Goal: Task Accomplishment & Management: Manage account settings

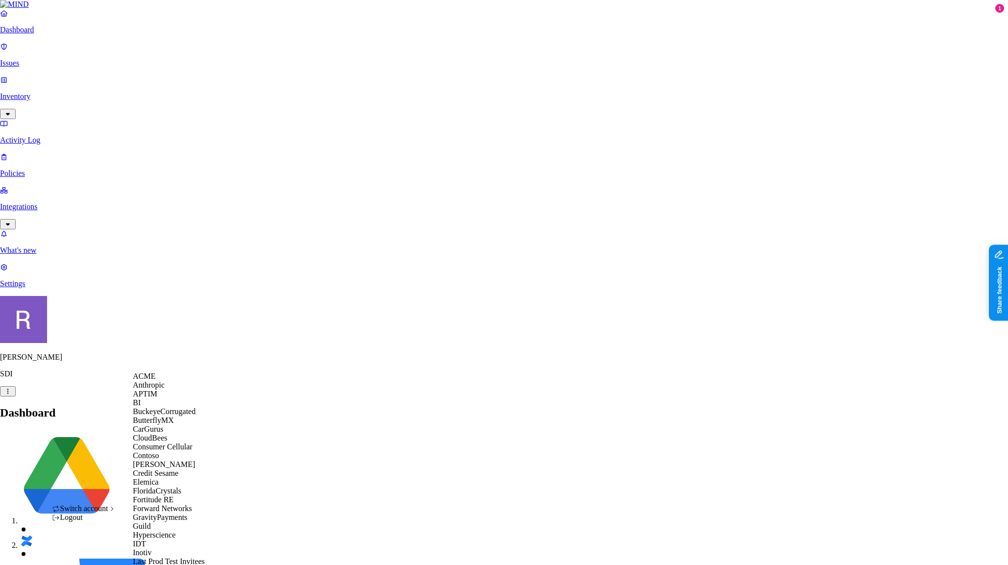
click at [155, 380] on span "ACME" at bounding box center [144, 376] width 23 height 8
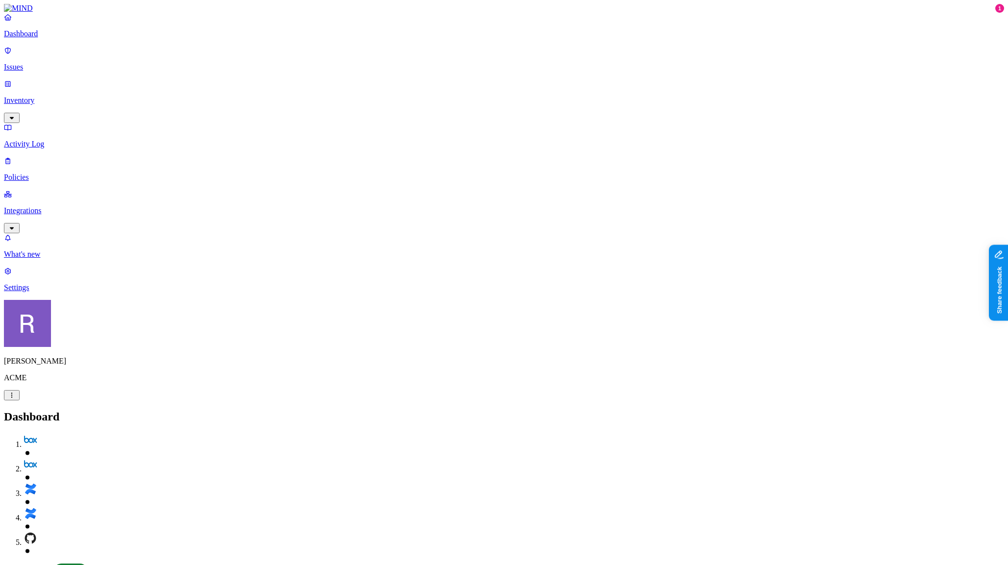
click at [42, 173] on p "Policies" at bounding box center [504, 177] width 1000 height 9
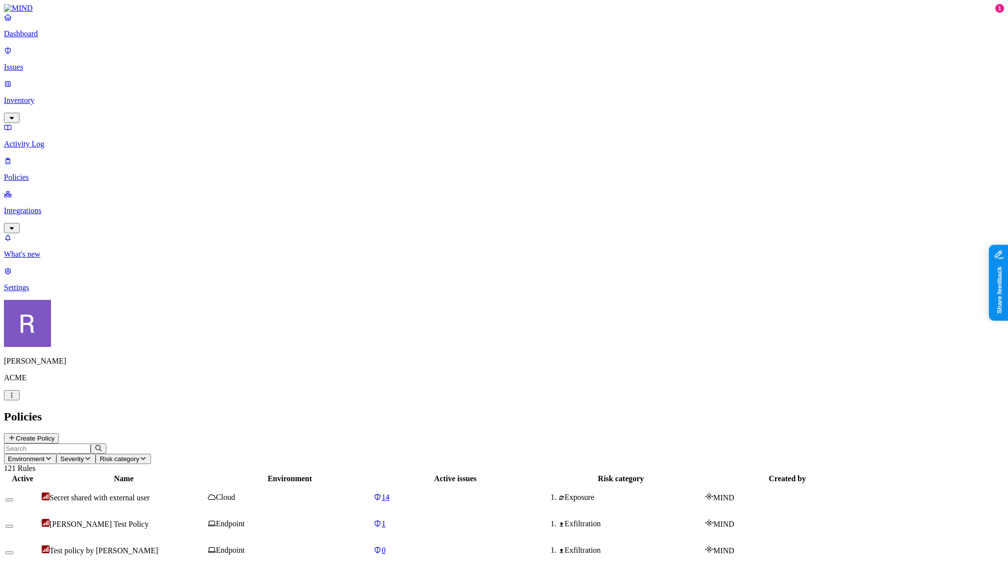
click at [148, 520] on span "Landen's Test Policy" at bounding box center [98, 524] width 99 height 8
click at [139, 455] on span "Risk category" at bounding box center [119, 458] width 40 height 7
click at [96, 454] on button "Severity" at bounding box center [75, 459] width 39 height 10
click at [56, 454] on button "Environment" at bounding box center [30, 459] width 52 height 10
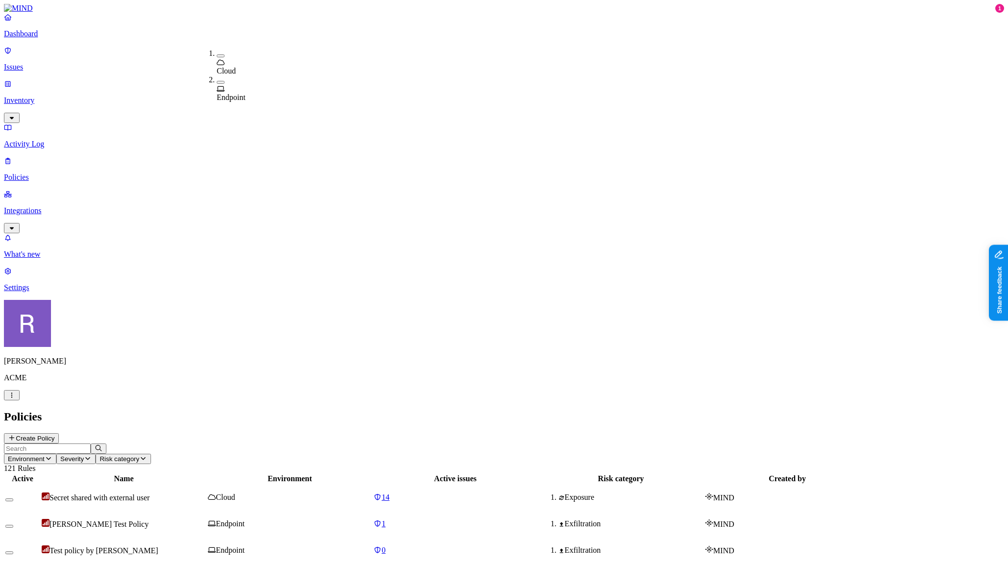
click at [237, 93] on span "Endpoint" at bounding box center [231, 97] width 29 height 8
click at [206, 545] on div "GREG Test2" at bounding box center [124, 550] width 164 height 10
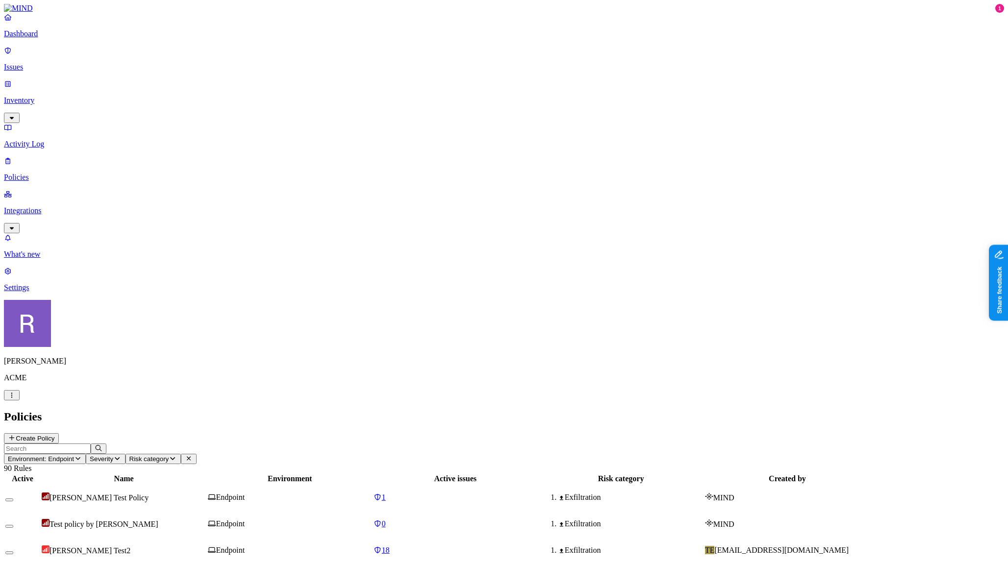
scroll to position [93, 0]
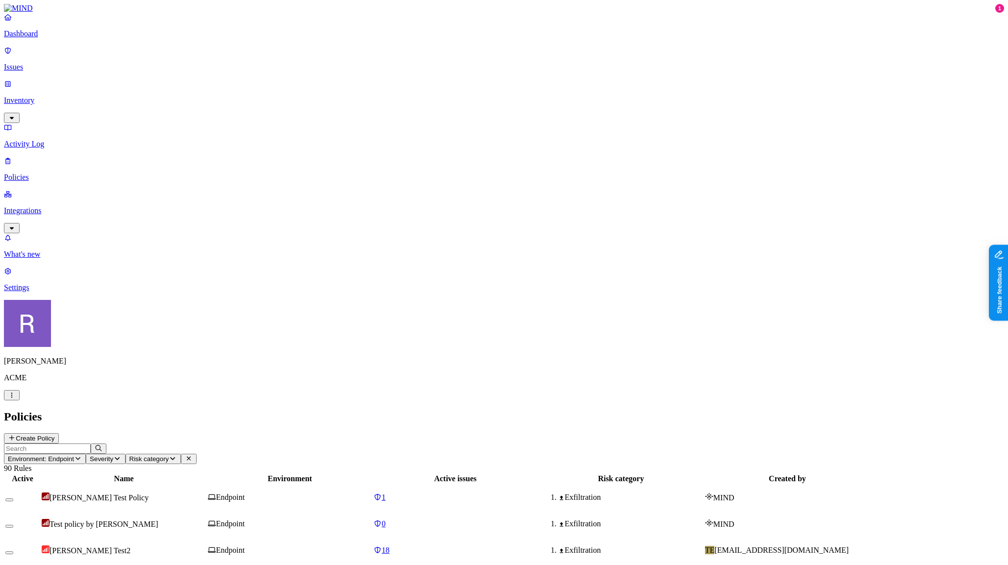
click at [56, 38] on p "Dashboard" at bounding box center [504, 33] width 1000 height 9
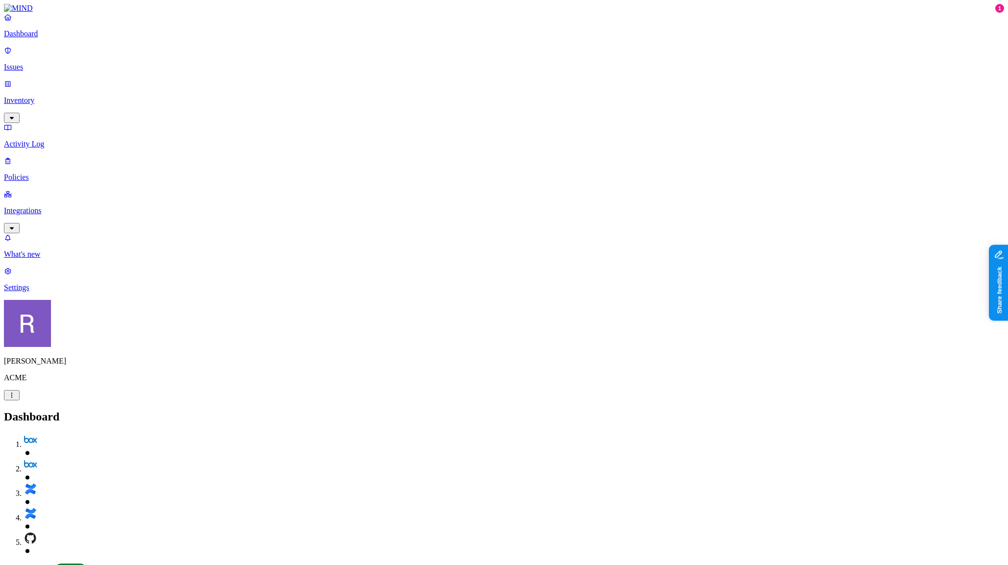
click at [44, 96] on p "Inventory" at bounding box center [504, 100] width 1000 height 9
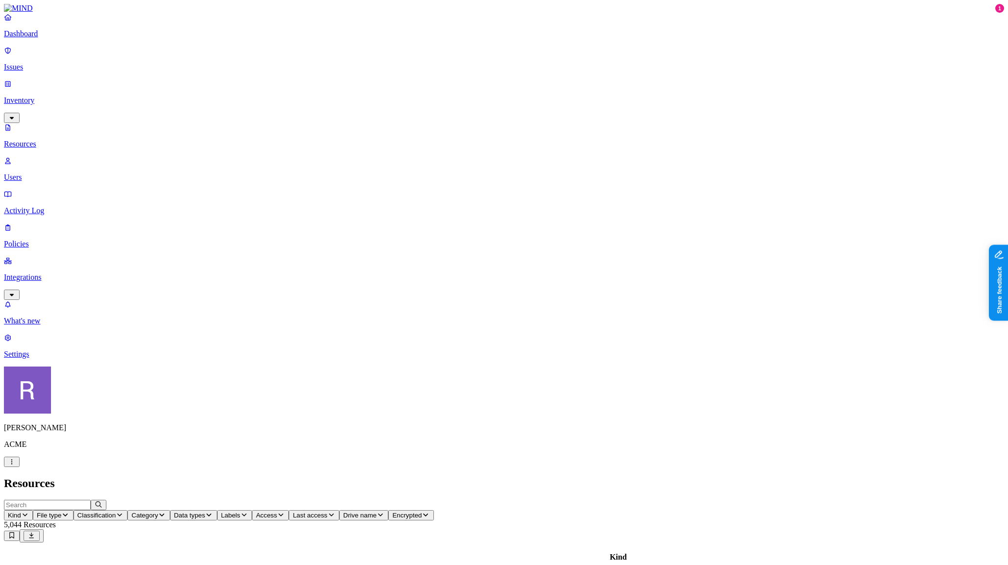
click at [40, 38] on p "Dashboard" at bounding box center [504, 33] width 1000 height 9
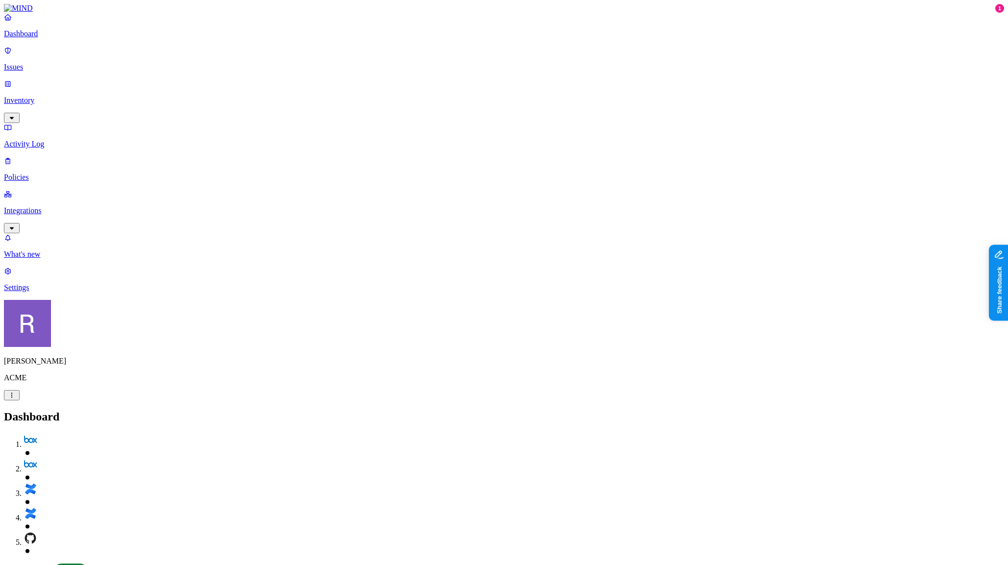
click at [36, 84] on link "Inventory" at bounding box center [504, 100] width 1000 height 42
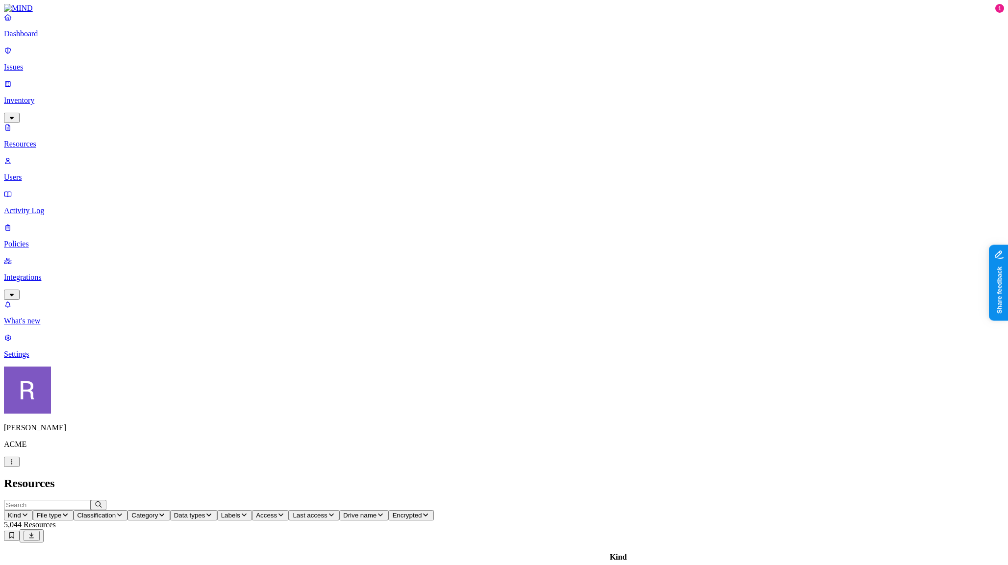
click at [116, 512] on span "Classification" at bounding box center [96, 515] width 39 height 7
click at [158, 512] on span "Category" at bounding box center [144, 515] width 26 height 7
click at [205, 512] on span "Data types" at bounding box center [189, 515] width 31 height 7
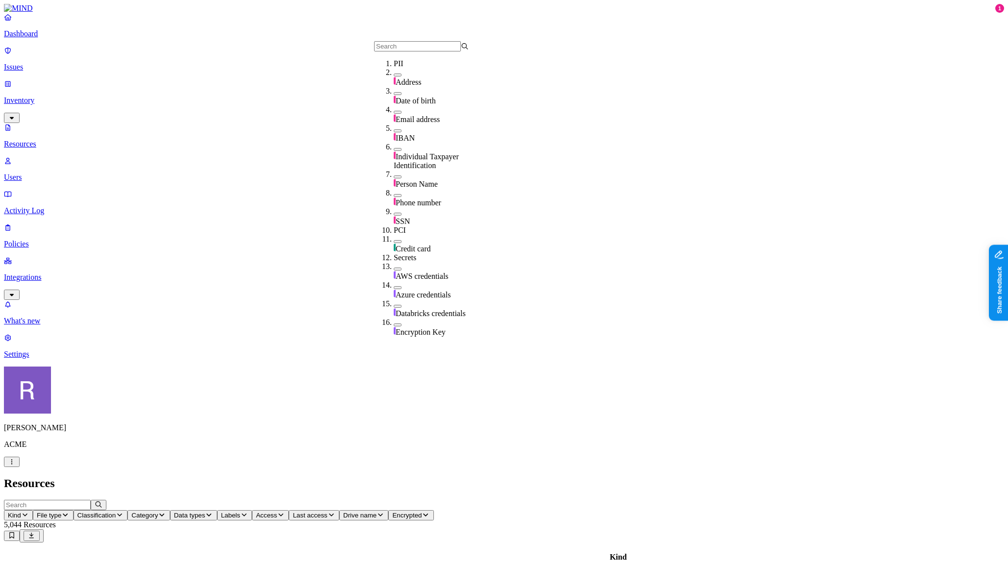
click at [252, 510] on button "Labels" at bounding box center [234, 515] width 35 height 10
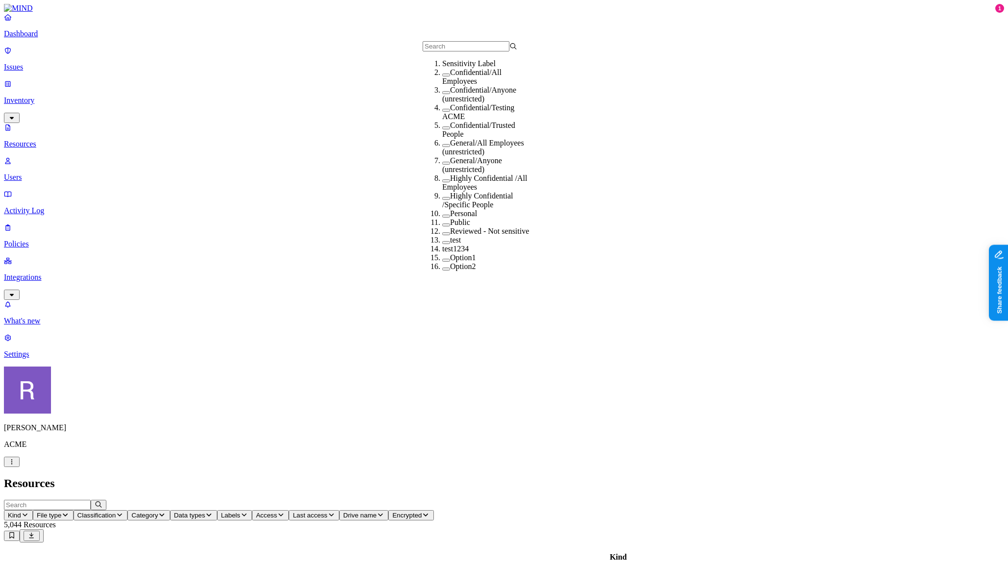
click at [277, 512] on span "Access" at bounding box center [266, 515] width 21 height 7
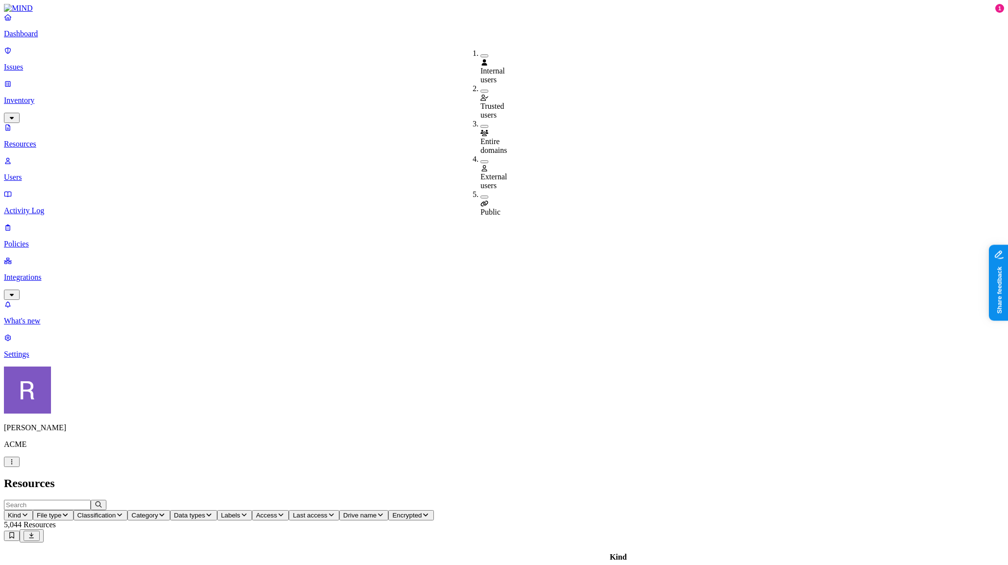
click at [217, 510] on button "Data types" at bounding box center [193, 515] width 47 height 10
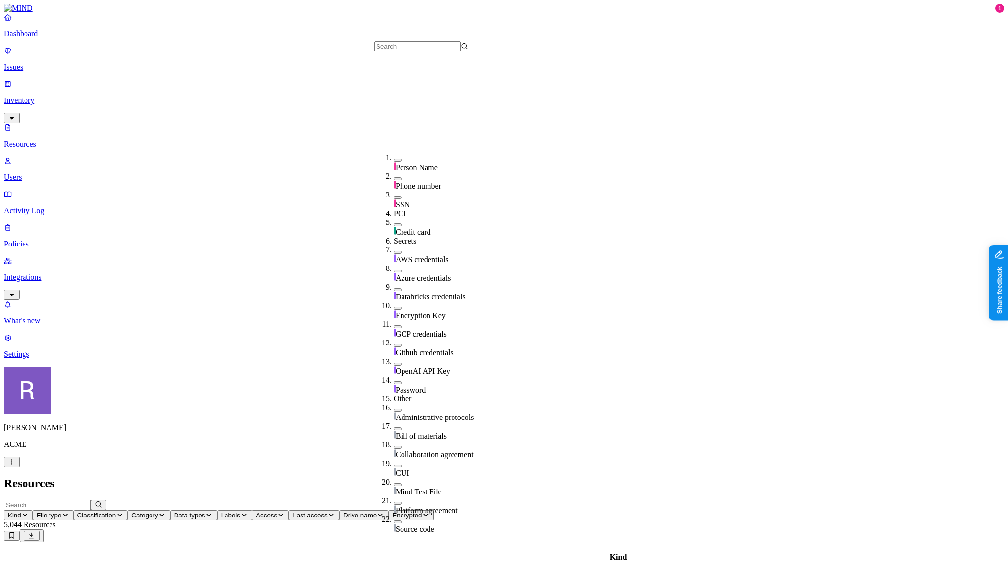
scroll to position [177, 0]
click at [406, 255] on span "AWS credentials" at bounding box center [421, 259] width 53 height 8
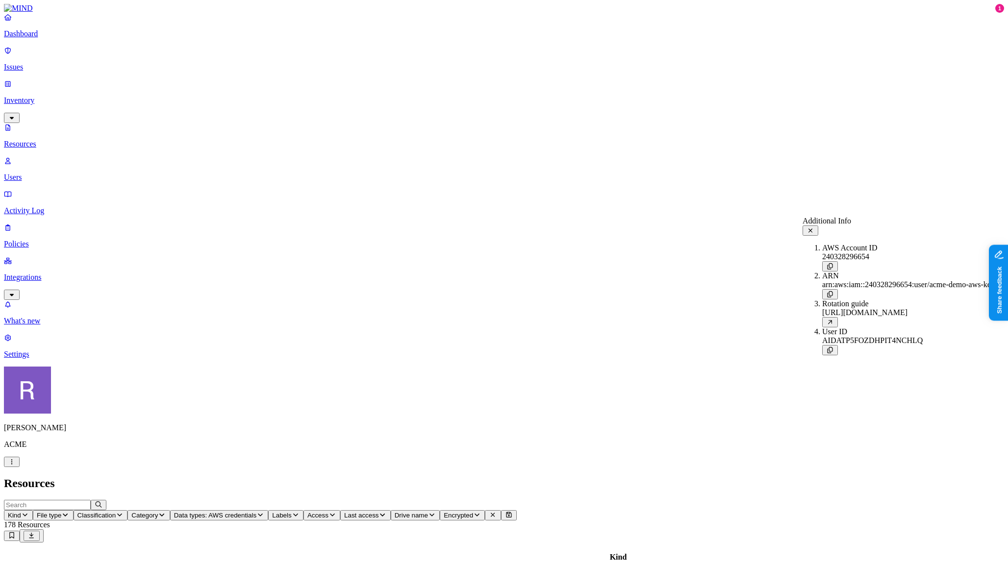
click at [818, 232] on button at bounding box center [810, 230] width 16 height 10
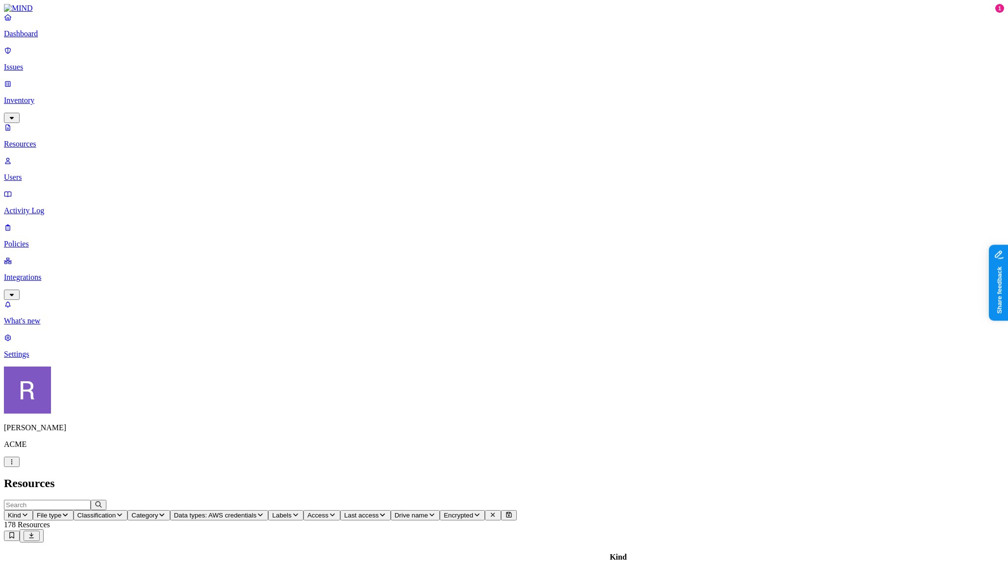
click at [340, 510] on button "Access" at bounding box center [321, 515] width 37 height 10
click at [545, 208] on span "Public" at bounding box center [536, 212] width 20 height 8
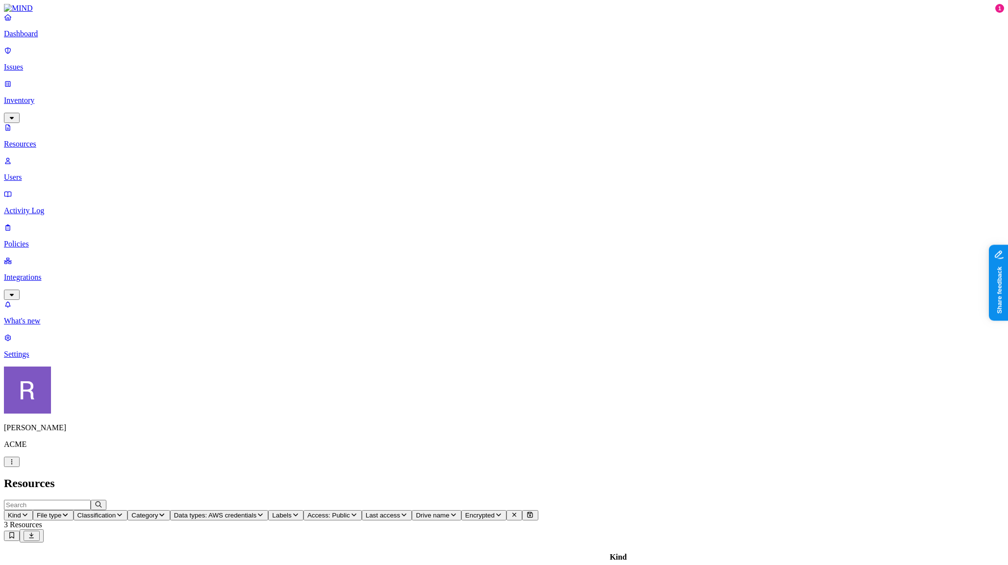
click at [53, 156] on link "Users" at bounding box center [504, 168] width 1000 height 25
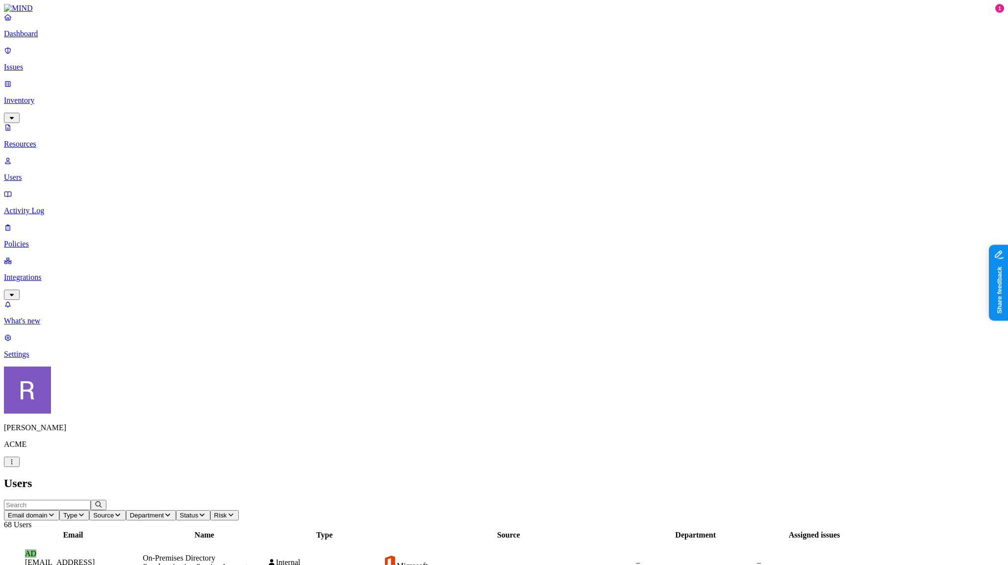
click at [62, 240] on p "Policies" at bounding box center [504, 244] width 1000 height 9
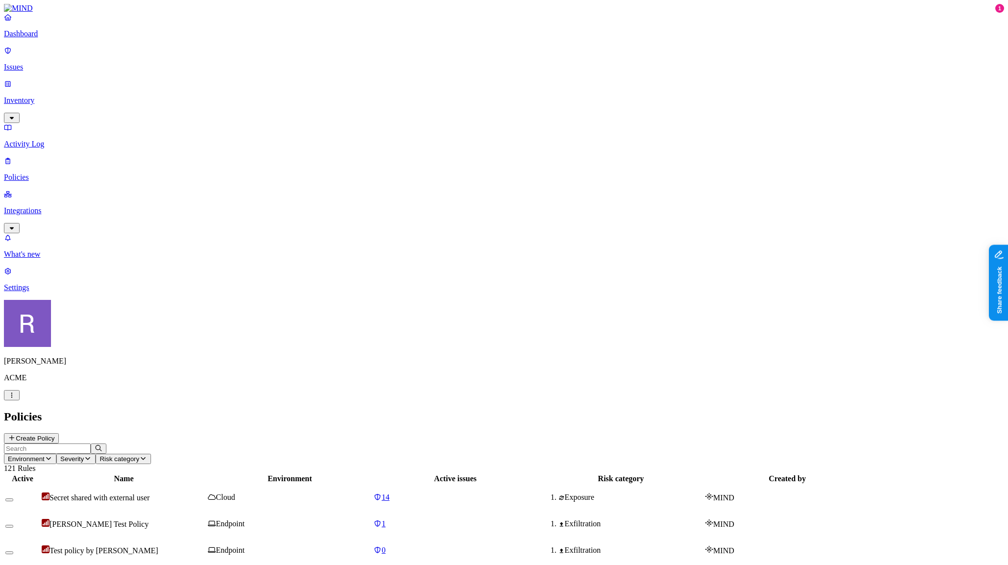
click at [49, 144] on nav "Dashboard Issues Inventory Activity Log Policies Integrations What's new 1 Sett…" at bounding box center [504, 152] width 1000 height 279
click at [16, 435] on icon at bounding box center [12, 438] width 8 height 6
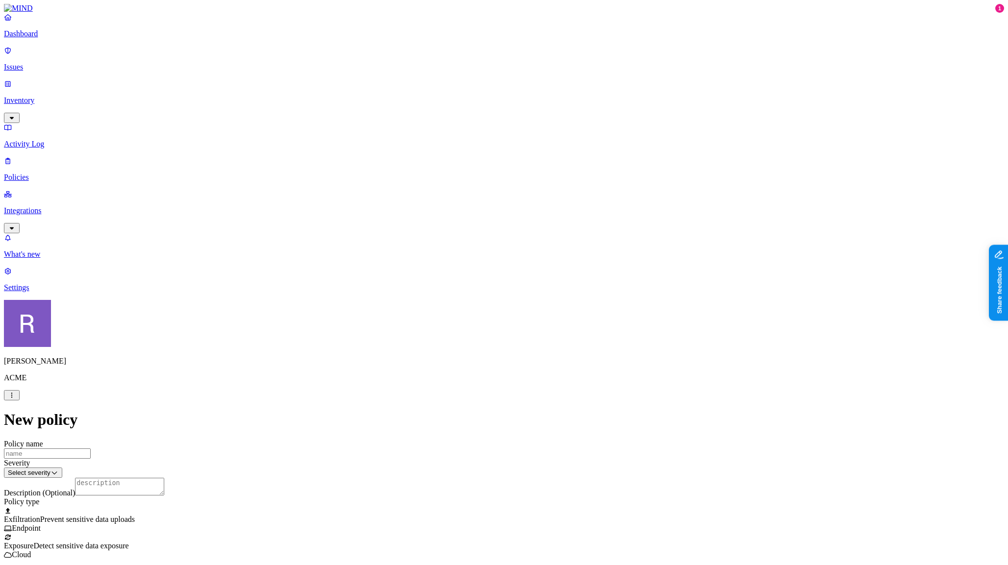
click at [397, 533] on div at bounding box center [504, 533] width 1000 height 0
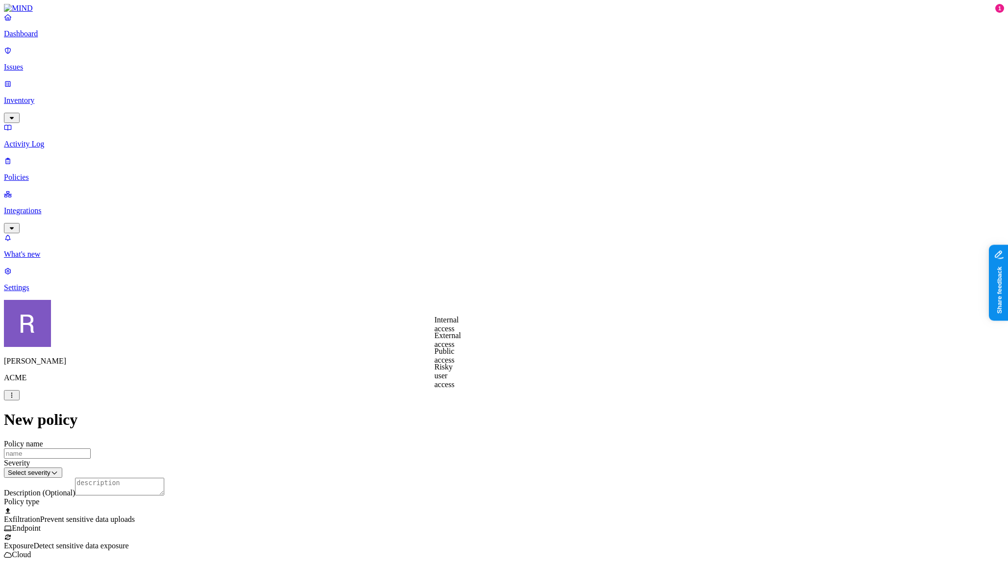
click at [454, 360] on label "Public access" at bounding box center [444, 355] width 20 height 17
click at [481, 343] on label "Anyone with link" at bounding box center [458, 334] width 49 height 17
click at [491, 487] on html "Dashboard Issues Inventory Activity Log Policies Integrations What's new 1 Sett…" at bounding box center [504, 456] width 1008 height 912
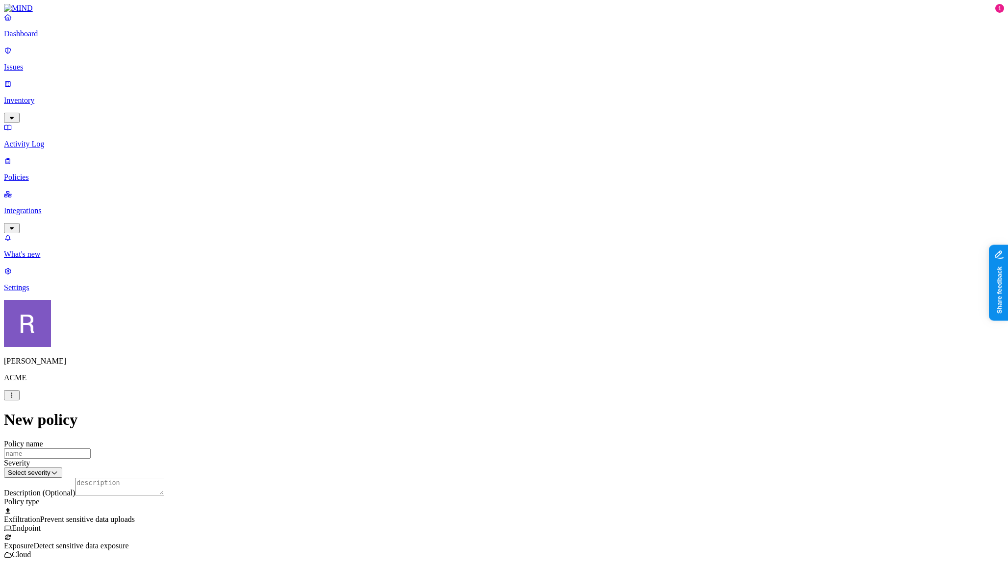
click at [431, 506] on div at bounding box center [504, 510] width 1000 height 9
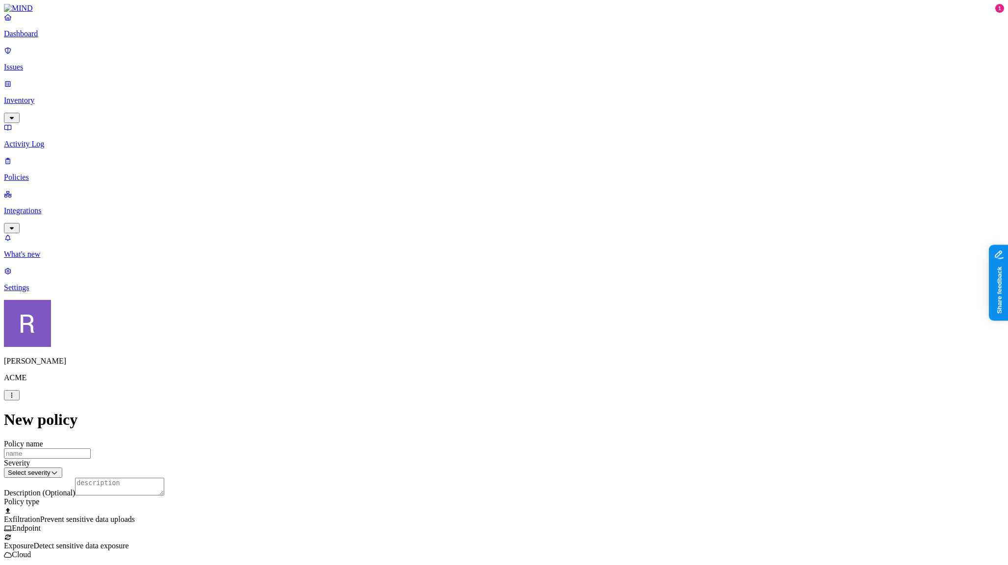
scroll to position [258, 0]
click at [461, 232] on label "Web Category" at bounding box center [465, 227] width 29 height 17
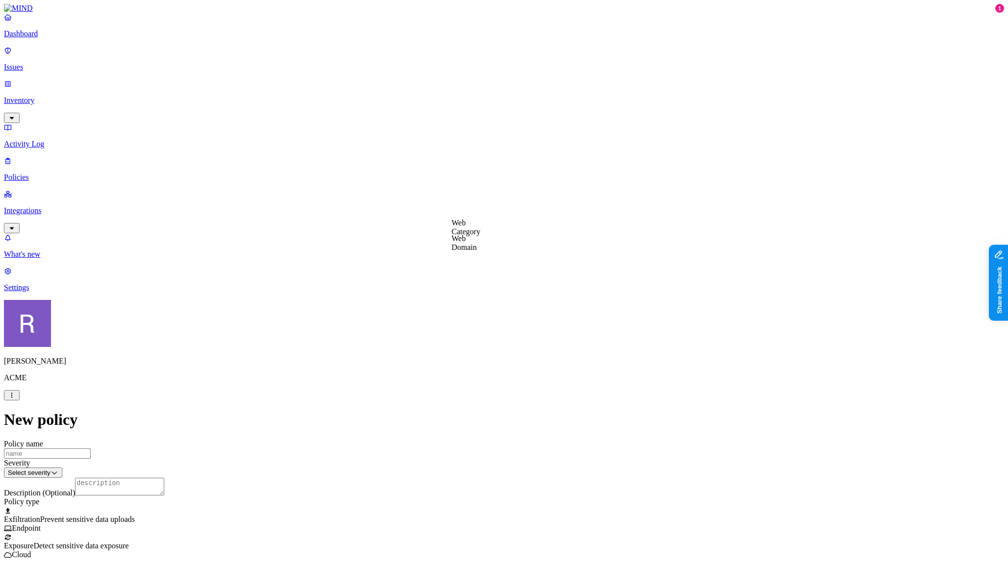
click at [458, 243] on label "Web Domain" at bounding box center [463, 242] width 25 height 17
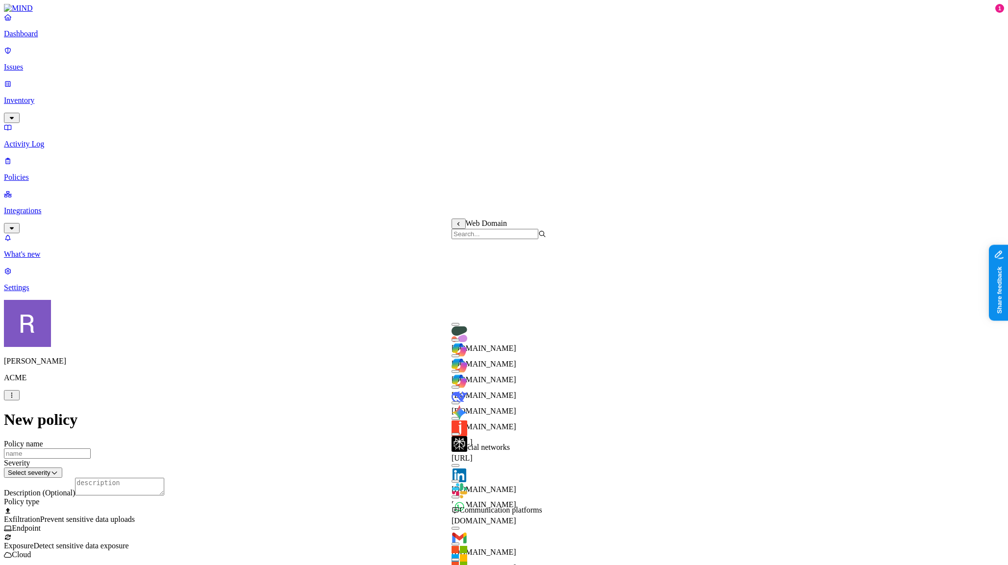
scroll to position [173, 0]
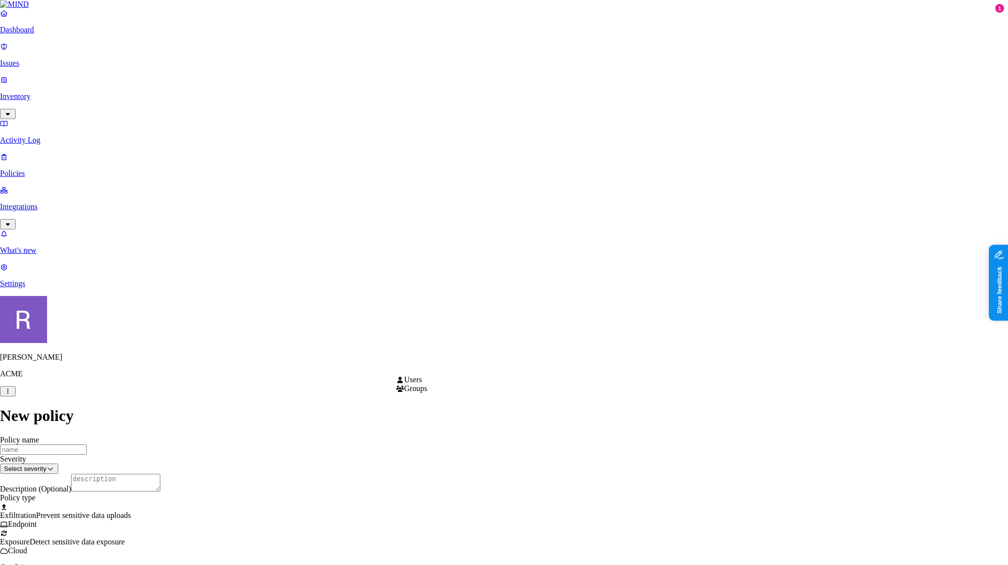
click at [434, 365] on html "Dashboard Issues Inventory Activity Log Policies Integrations What's new 1 Sett…" at bounding box center [504, 529] width 1008 height 1058
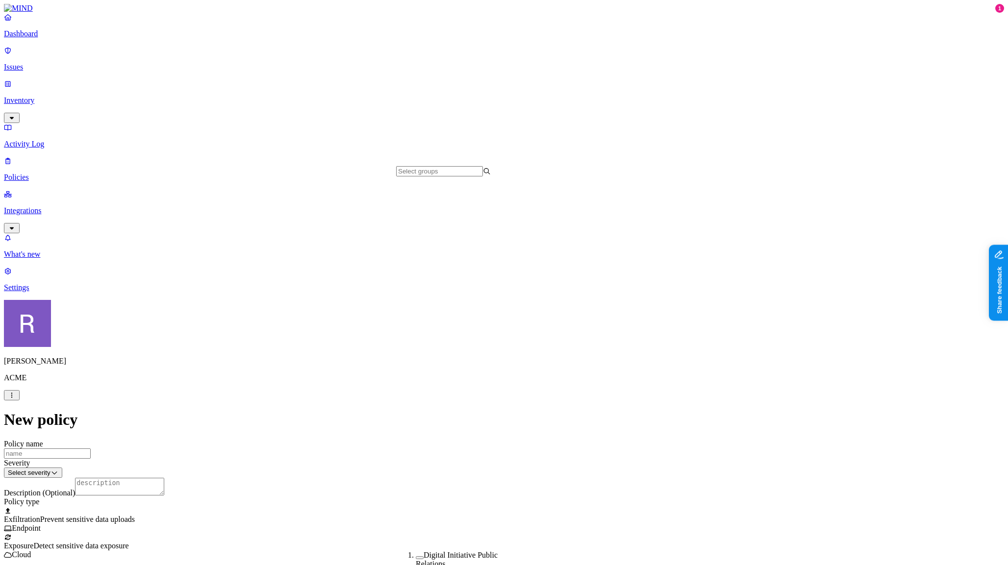
scroll to position [462, 0]
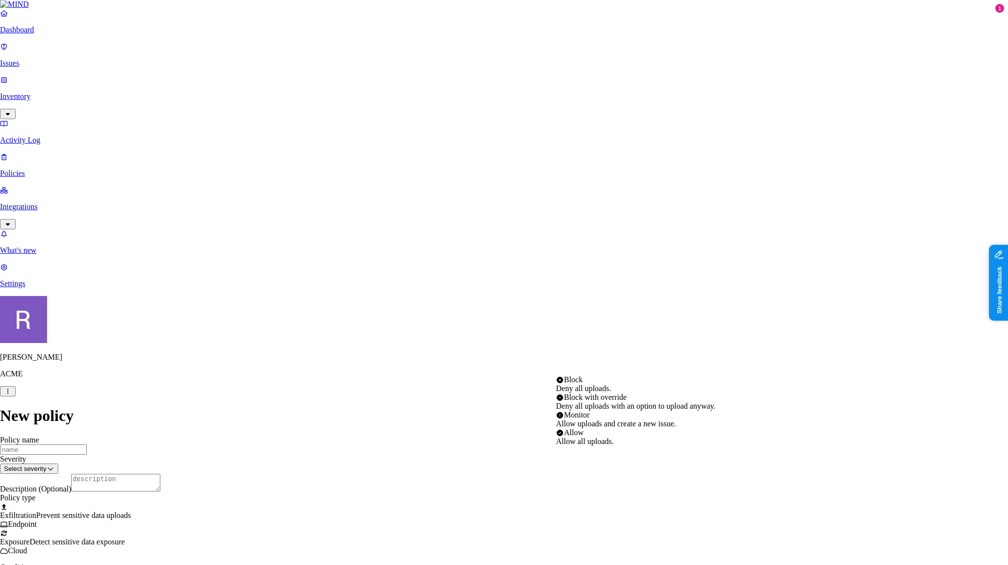
click at [602, 360] on html "Dashboard Issues Inventory Activity Log Policies Integrations What's new 1 Sett…" at bounding box center [504, 528] width 1008 height 1057
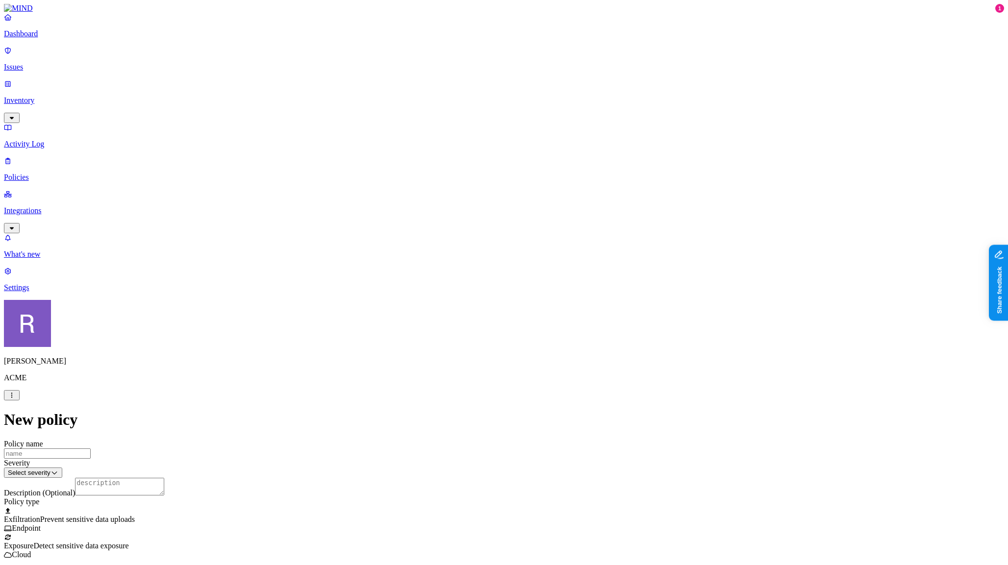
click at [425, 394] on html "Dashboard Issues Inventory Activity Log Policies Integrations What's new 1 Sett…" at bounding box center [504, 549] width 1008 height 1099
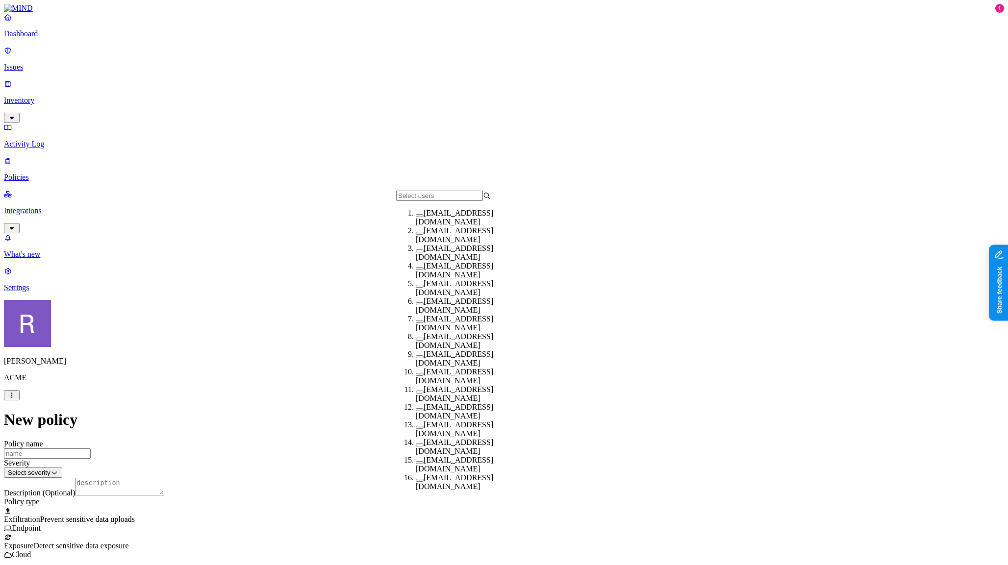
drag, startPoint x: 406, startPoint y: 343, endPoint x: 455, endPoint y: 367, distance: 55.2
click at [416, 341] on button "button" at bounding box center [420, 339] width 8 height 3
click at [605, 392] on html "Dashboard Issues Inventory Activity Log Policies Integrations What's new 1 Sett…" at bounding box center [504, 548] width 1008 height 1097
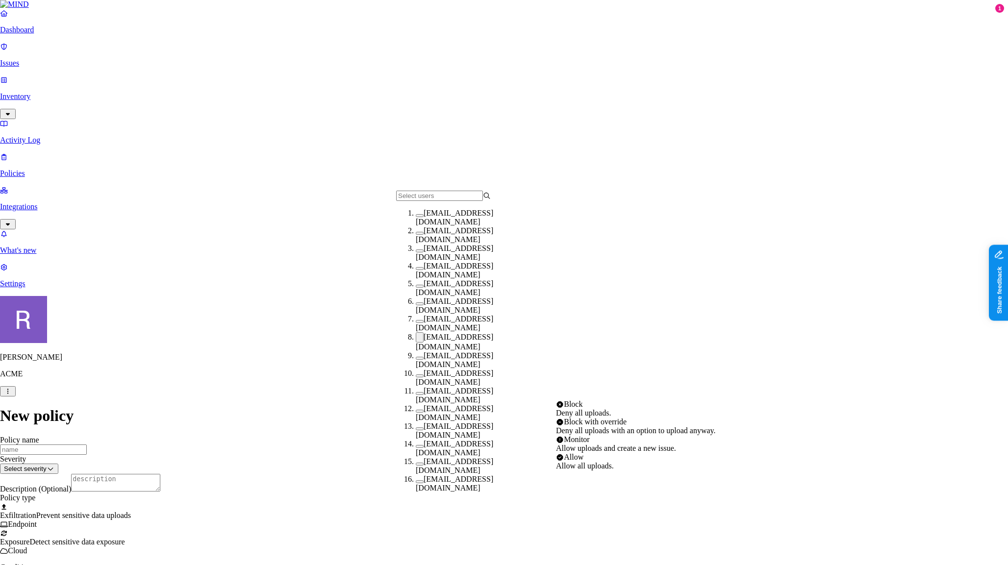
select select "1"
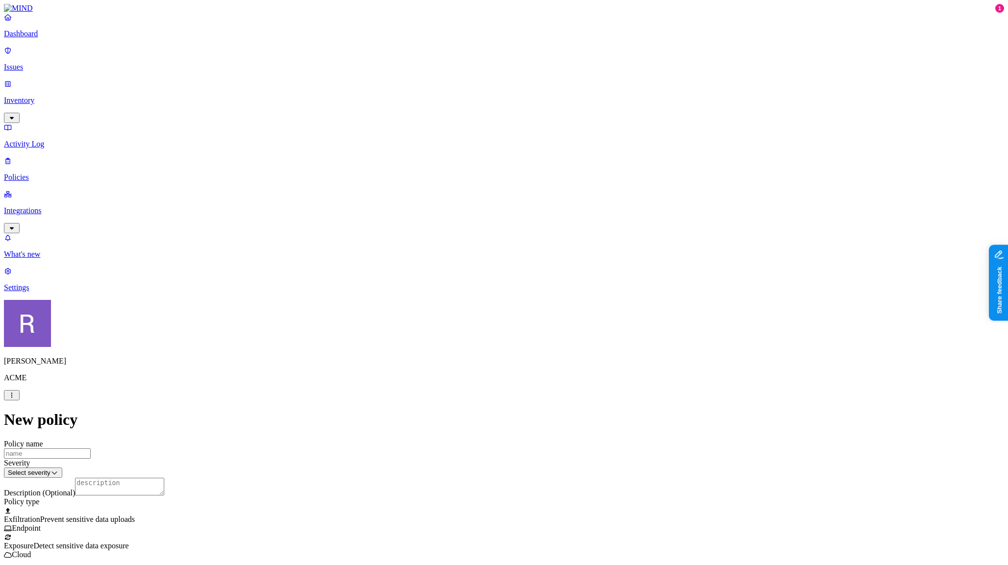
click at [409, 389] on html "Dashboard Issues Inventory Activity Log Policies Integrations What's new 1 Sett…" at bounding box center [504, 547] width 1008 height 1094
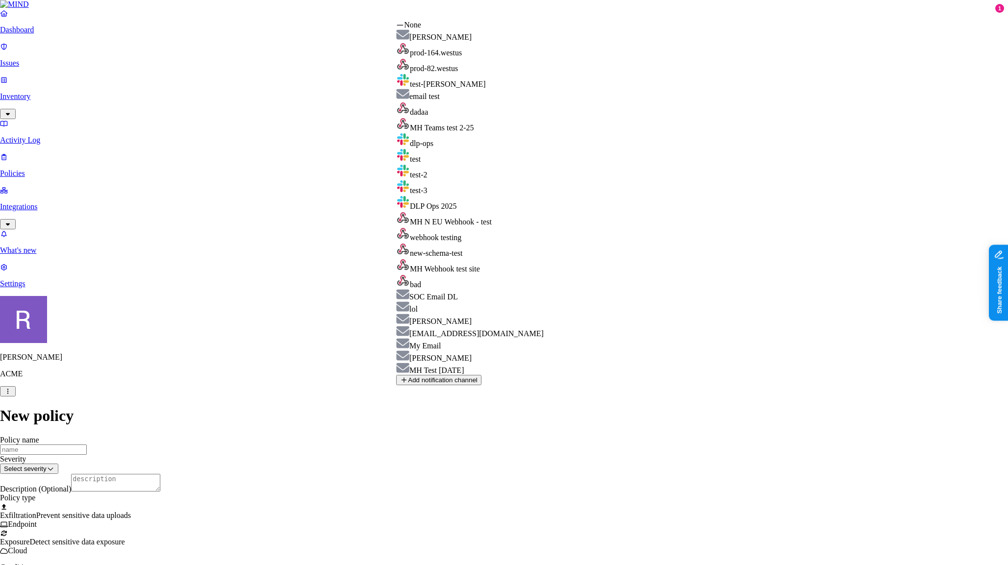
click at [360, 364] on html "Dashboard Issues Inventory Activity Log Policies Integrations What's new 1 Sett…" at bounding box center [504, 545] width 1008 height 1090
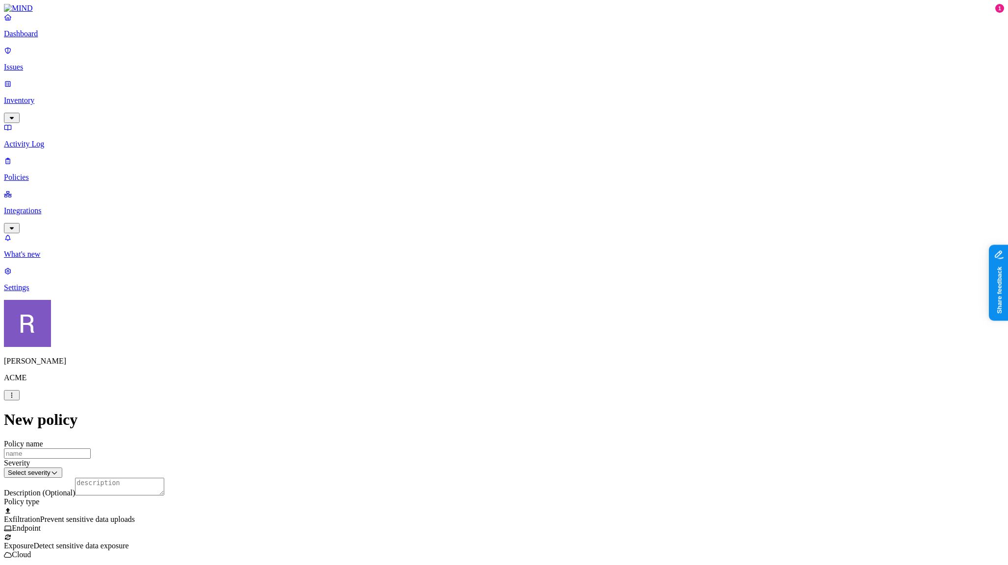
scroll to position [0, 0]
click at [64, 292] on p "Settings" at bounding box center [504, 287] width 1000 height 9
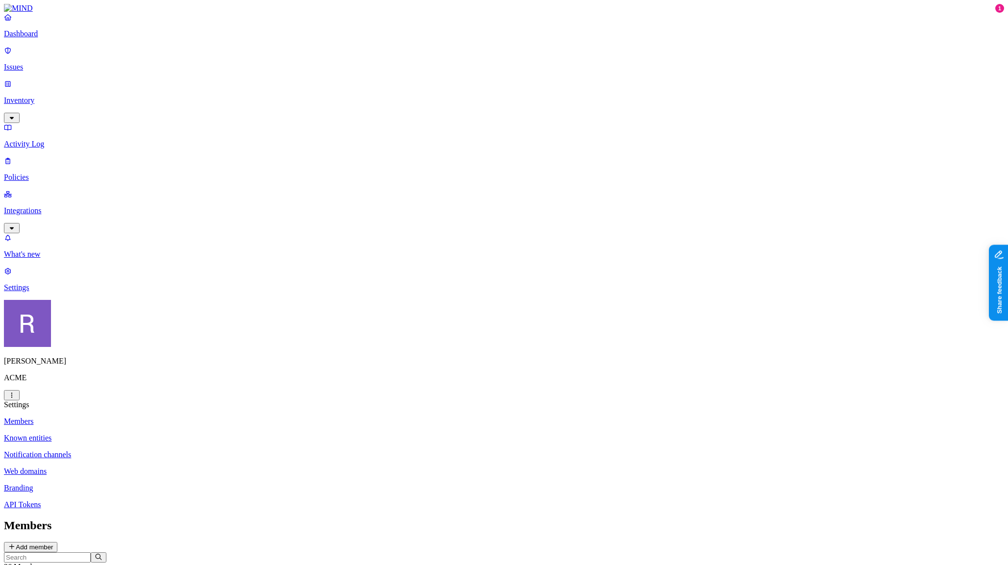
click at [148, 467] on link "Web domains" at bounding box center [504, 471] width 1000 height 9
click at [49, 206] on p "Integrations" at bounding box center [504, 210] width 1000 height 9
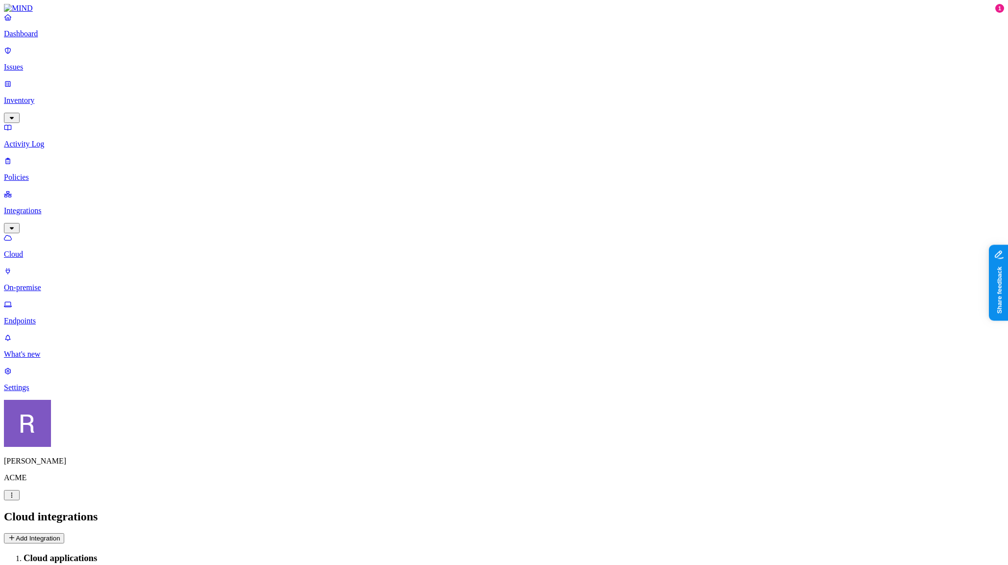
click at [64, 533] on button "Add Integration" at bounding box center [34, 538] width 60 height 10
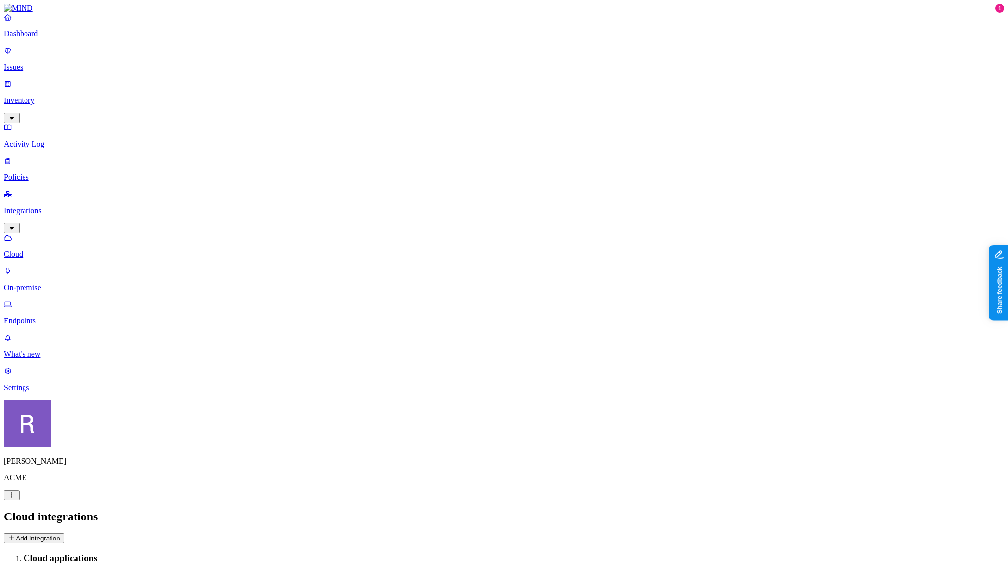
click at [44, 283] on p "On-premise" at bounding box center [504, 287] width 1000 height 9
click at [44, 250] on p "Cloud" at bounding box center [504, 254] width 1000 height 9
click at [35, 38] on link "Dashboard" at bounding box center [504, 25] width 1000 height 25
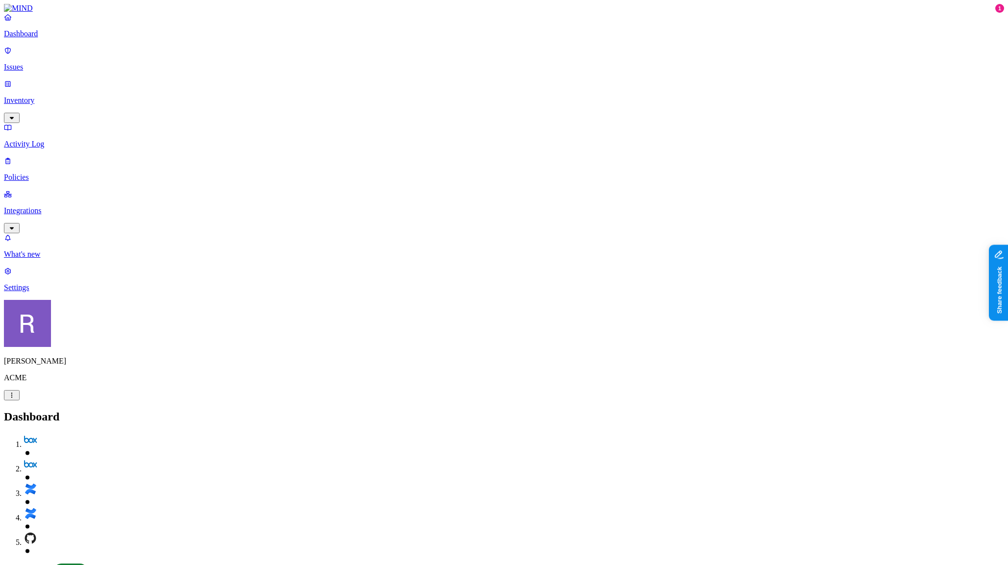
click at [45, 83] on link "Inventory" at bounding box center [504, 100] width 1000 height 42
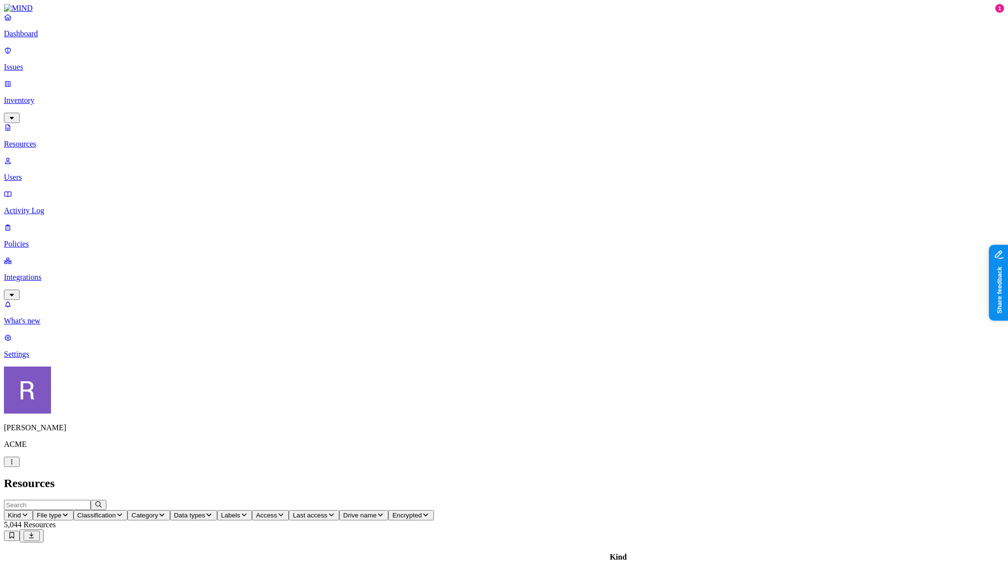
click at [48, 173] on p "Users" at bounding box center [504, 177] width 1000 height 9
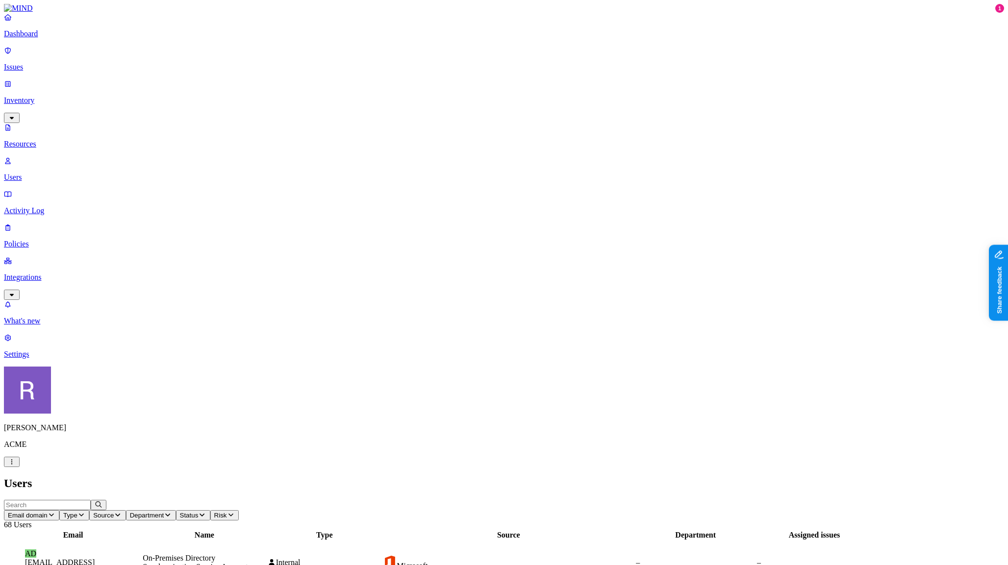
click at [91, 500] on input "text" at bounding box center [47, 505] width 87 height 10
type input "alex"
click at [102, 501] on icon "button" at bounding box center [99, 504] width 8 height 6
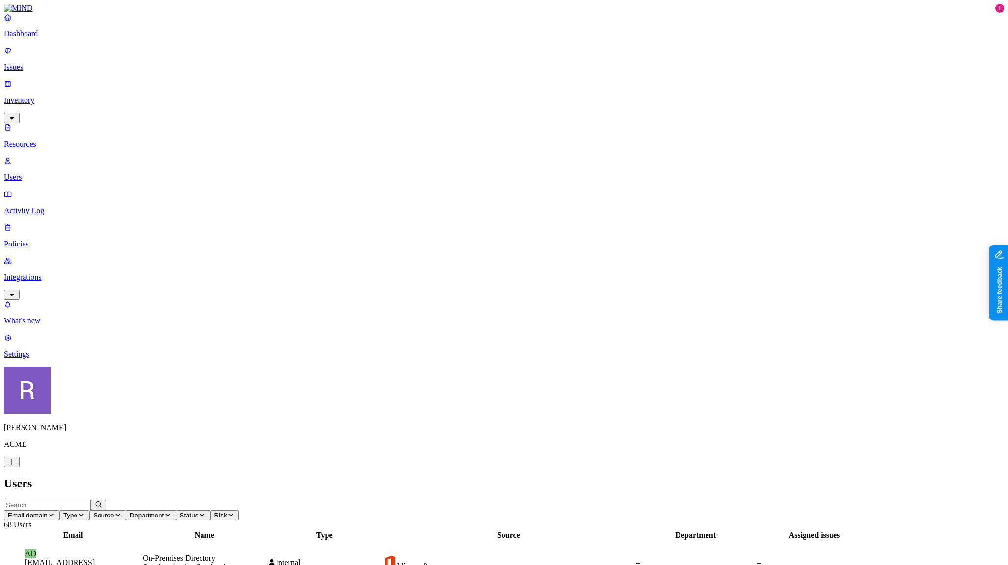
drag, startPoint x: 846, startPoint y: 225, endPoint x: 883, endPoint y: 230, distance: 37.1
click at [69, 196] on nav "Dashboard Issues Inventory Resources Users Activity Log Policies Integrations W…" at bounding box center [504, 186] width 1000 height 346
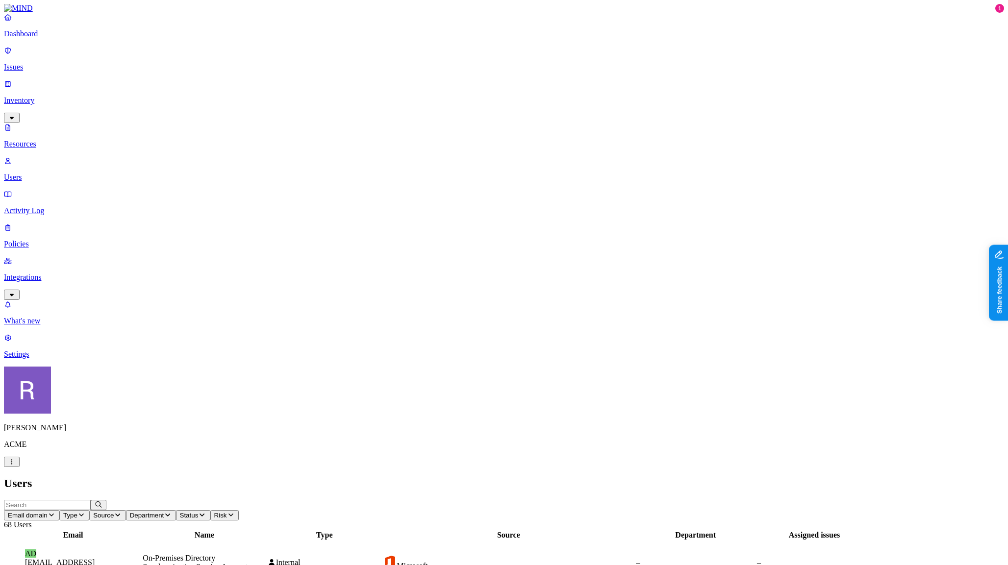
click at [37, 38] on p "Dashboard" at bounding box center [504, 33] width 1000 height 9
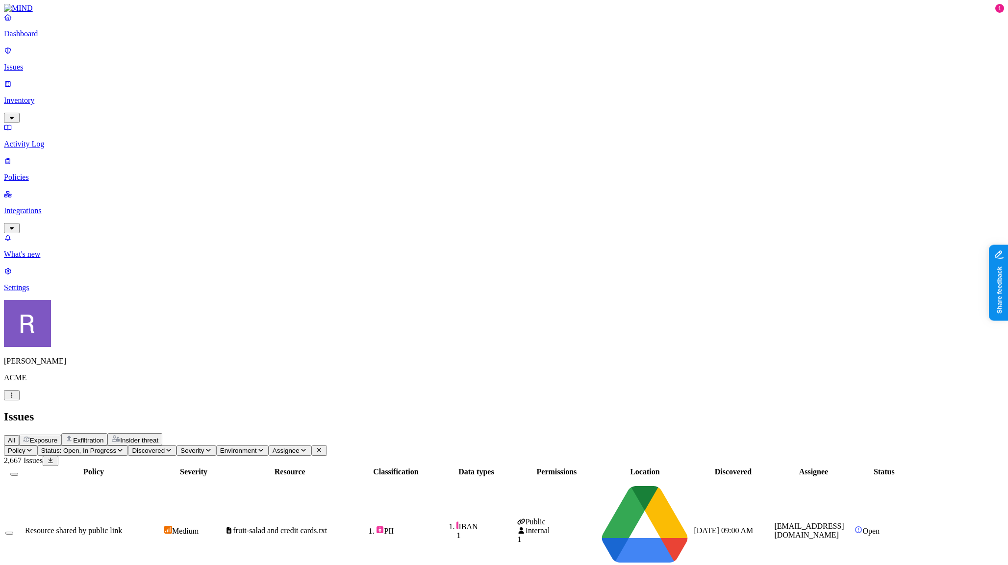
scroll to position [174, 0]
click at [381, 410] on h2 "Issues" at bounding box center [504, 416] width 1000 height 13
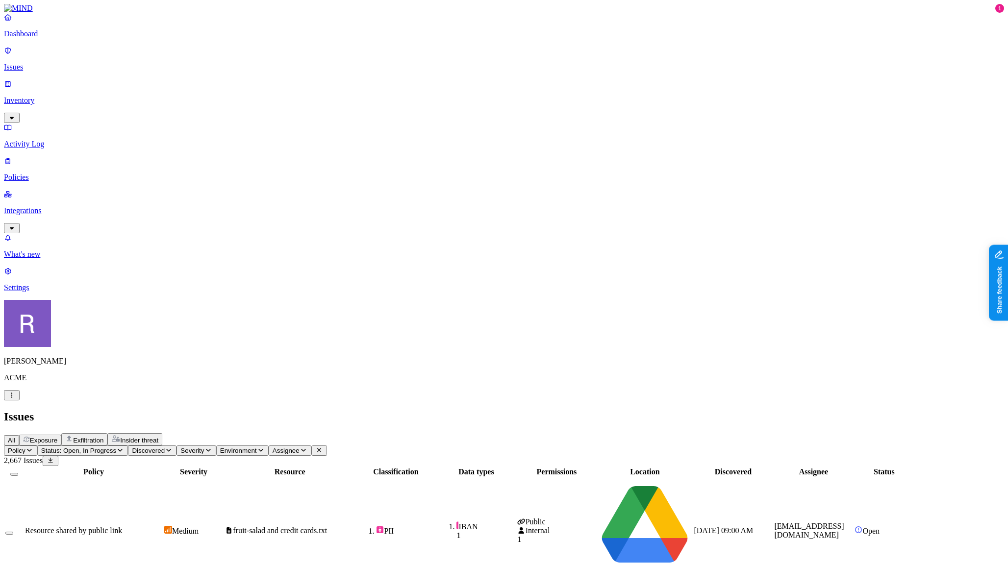
scroll to position [0, 0]
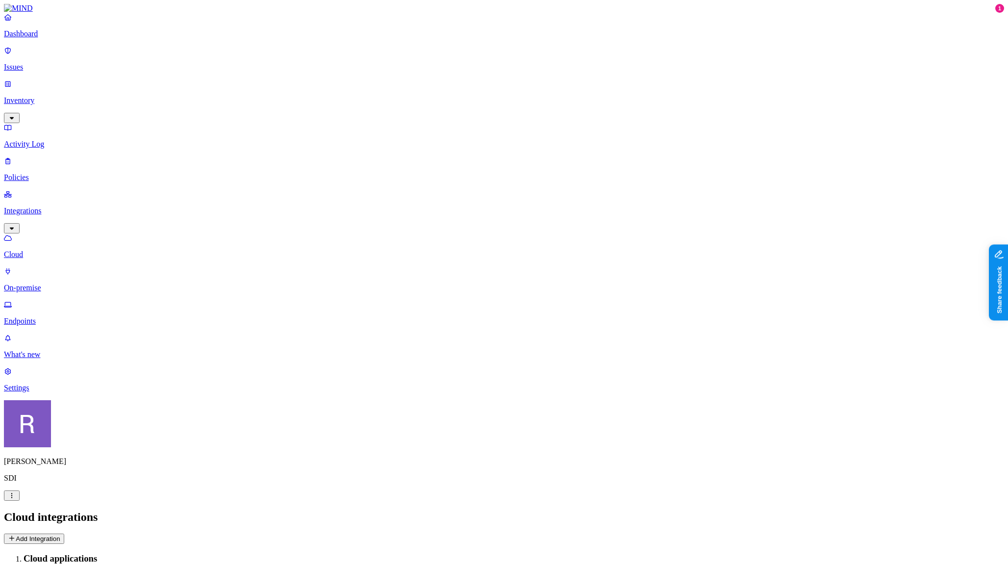
click at [95, 547] on html "Dashboard Issues Inventory Activity Log Policies Integrations Cloud On-premise …" at bounding box center [504, 568] width 1008 height 1136
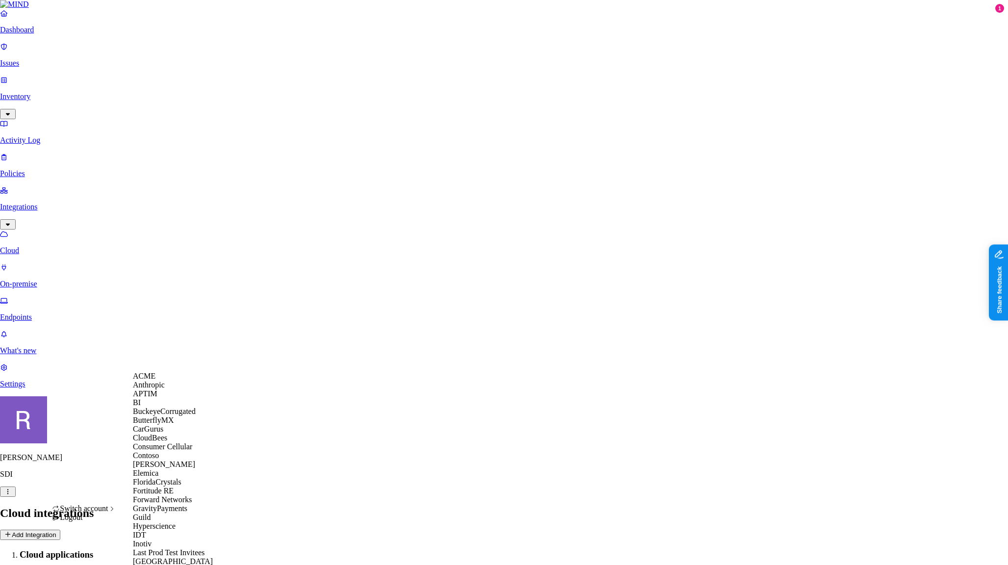
scroll to position [514, 0]
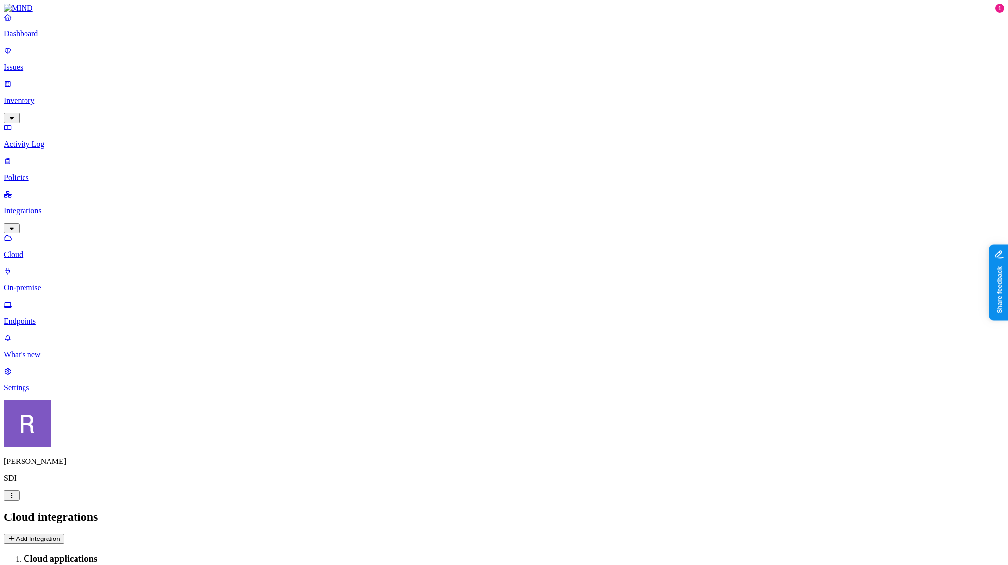
click at [56, 264] on nav "Dashboard Issues Inventory Activity Log Policies Integrations Cloud On-premise …" at bounding box center [504, 202] width 1000 height 379
click at [47, 300] on link "Endpoints" at bounding box center [504, 312] width 1000 height 25
click at [32, 533] on button "Deploy" at bounding box center [18, 538] width 28 height 10
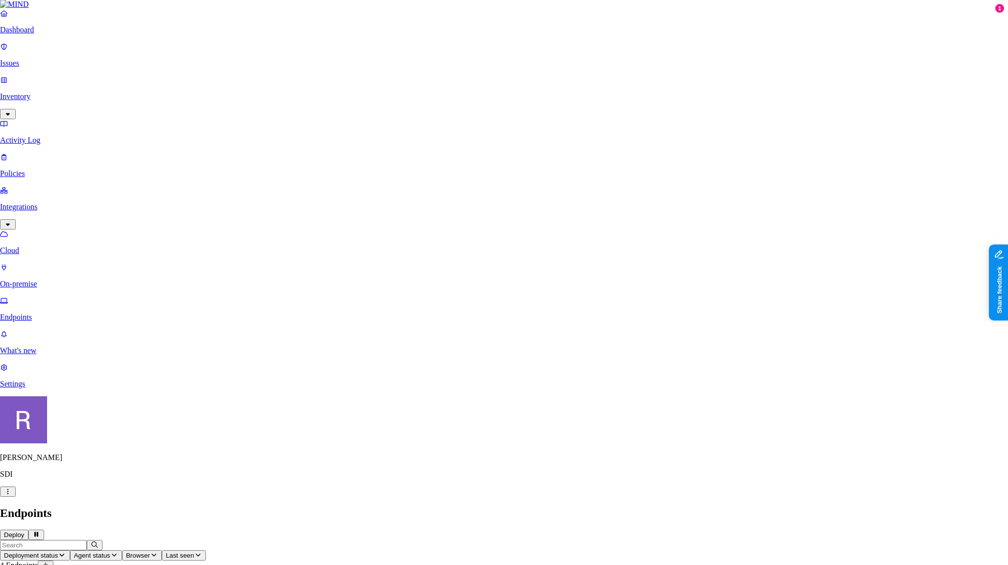
click at [89, 551] on html "Dashboard Issues Inventory Activity Log Policies Integrations Cloud On-premise …" at bounding box center [504, 357] width 1008 height 714
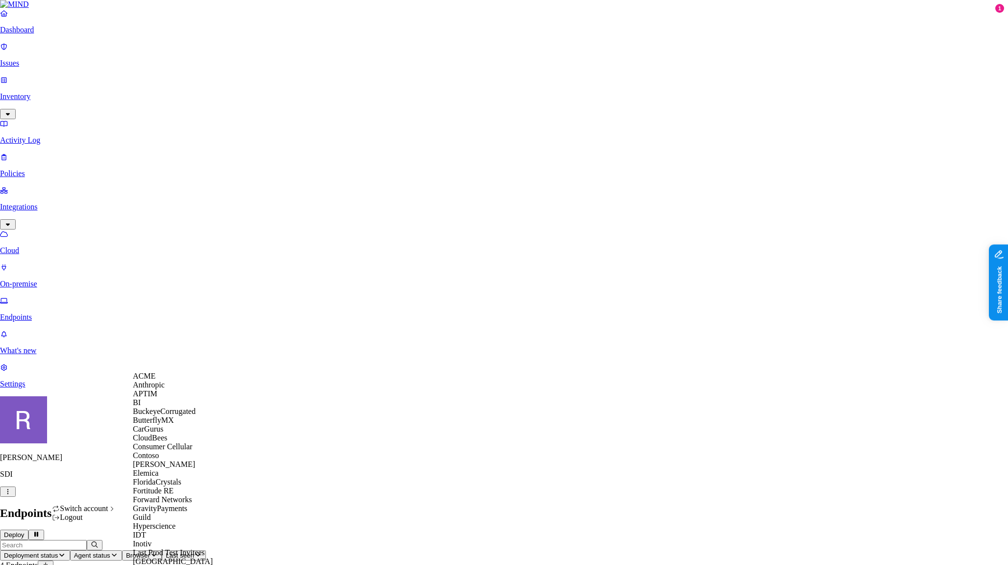
scroll to position [387, 0]
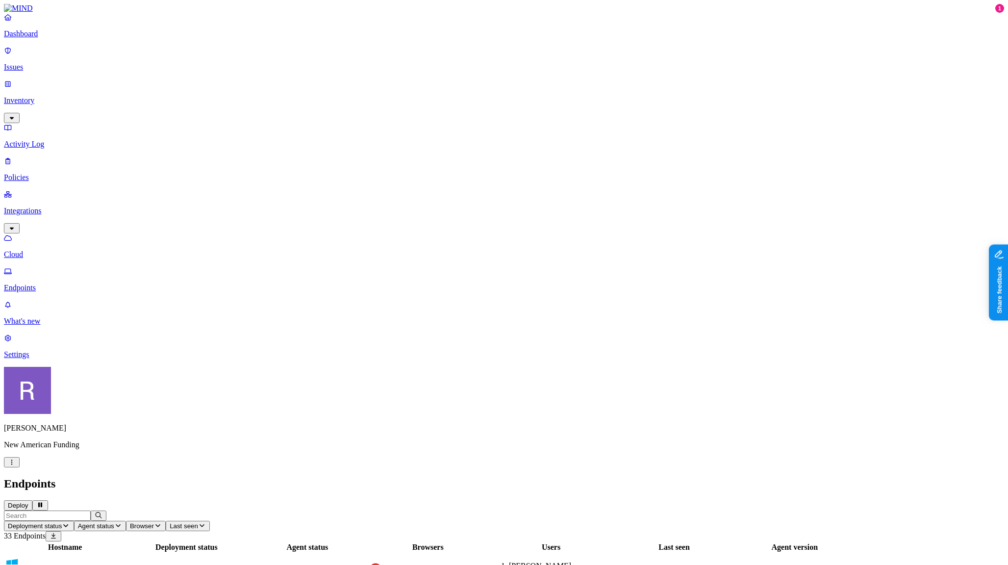
click at [45, 250] on p "Cloud" at bounding box center [504, 254] width 1000 height 9
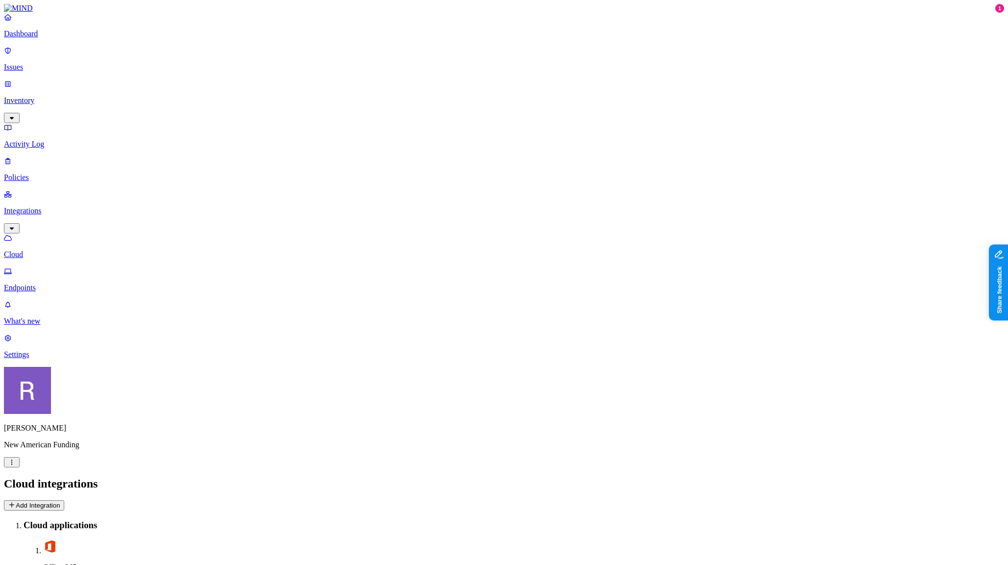
click at [44, 283] on p "Endpoints" at bounding box center [504, 287] width 1000 height 9
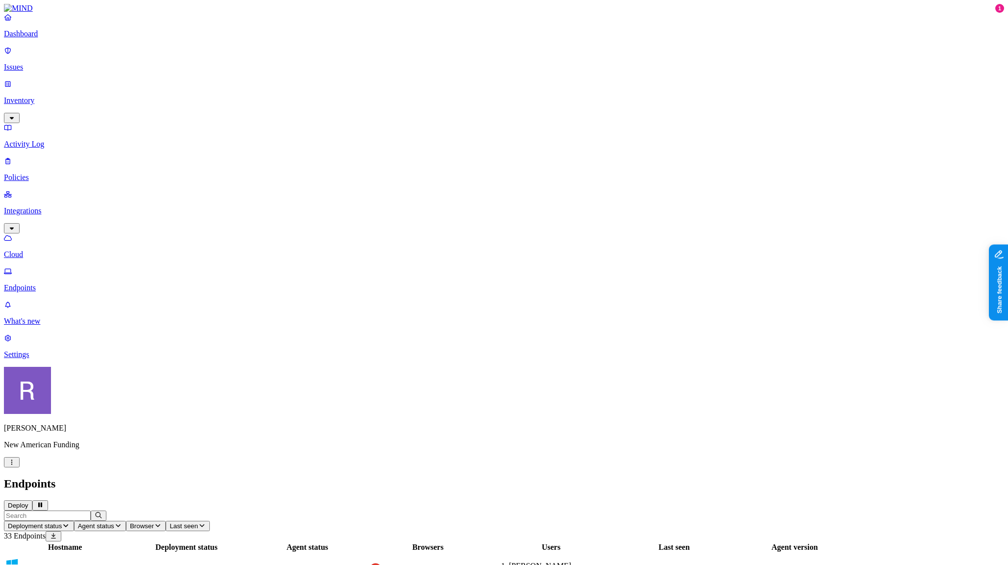
scroll to position [119, 0]
click at [54, 250] on p "Cloud" at bounding box center [504, 254] width 1000 height 9
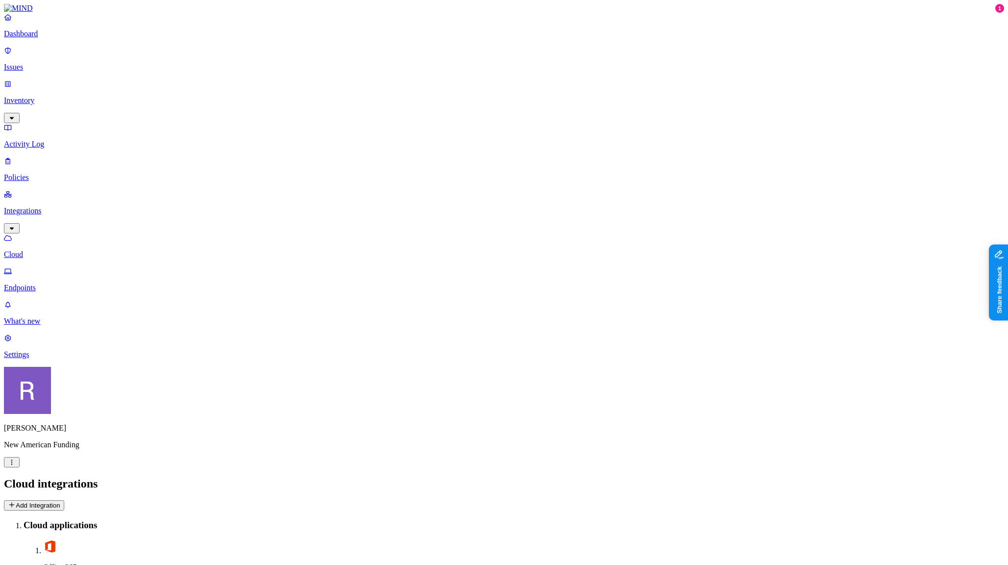
click at [56, 283] on p "Endpoints" at bounding box center [504, 287] width 1000 height 9
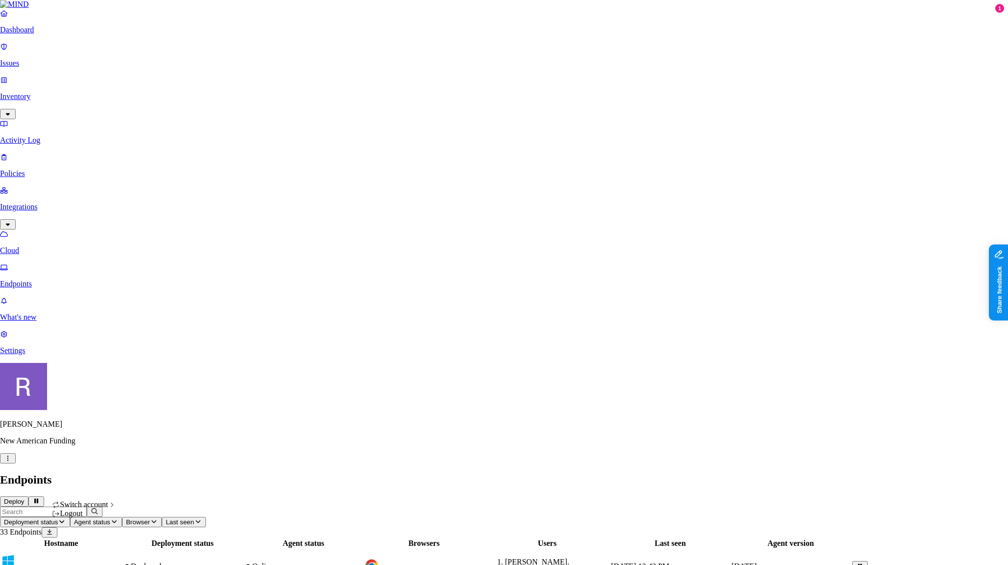
drag, startPoint x: 73, startPoint y: 356, endPoint x: 69, endPoint y: 308, distance: 48.2
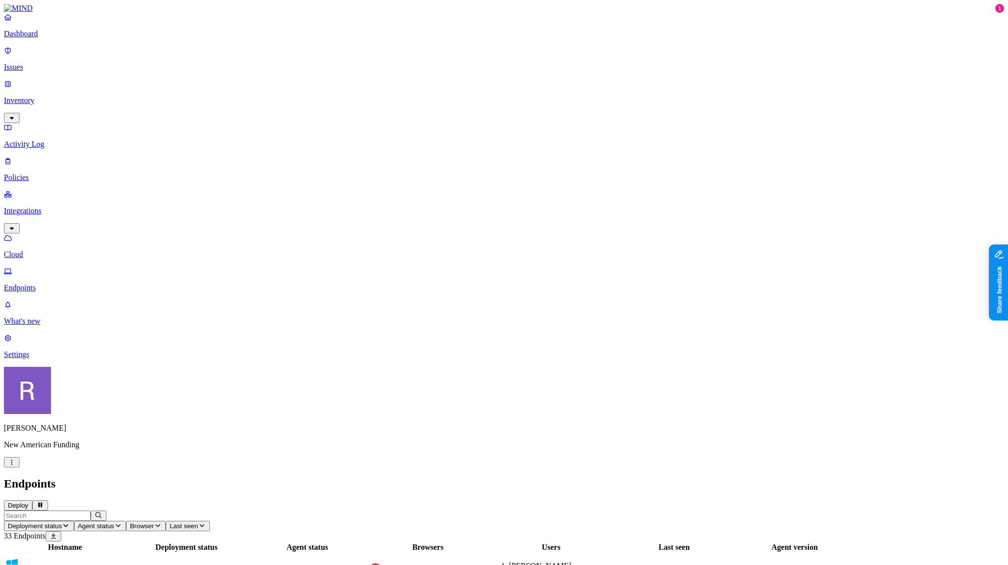
click at [39, 250] on p "Cloud" at bounding box center [504, 254] width 1000 height 9
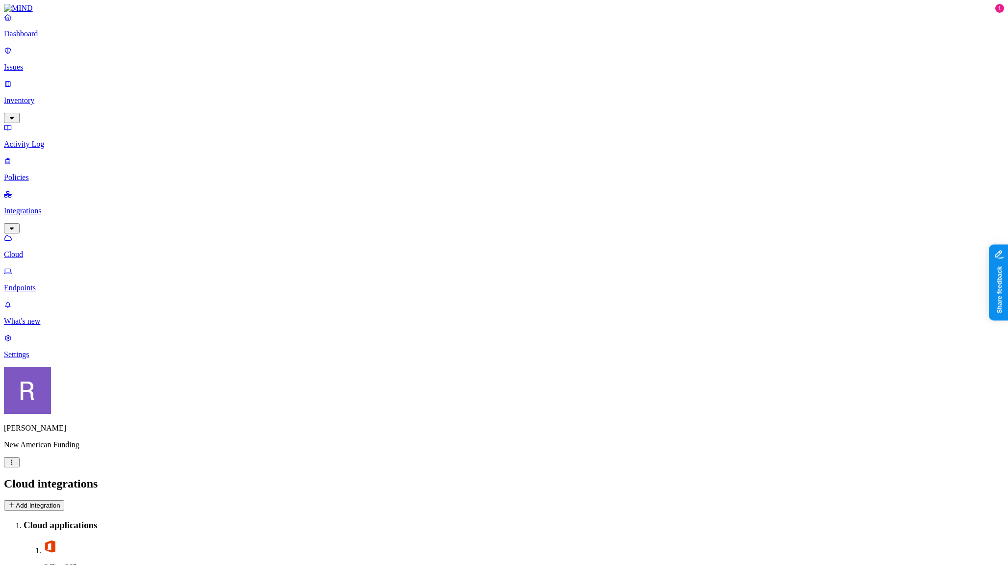
click at [46, 38] on p "Dashboard" at bounding box center [504, 33] width 1000 height 9
